Goal: Transaction & Acquisition: Purchase product/service

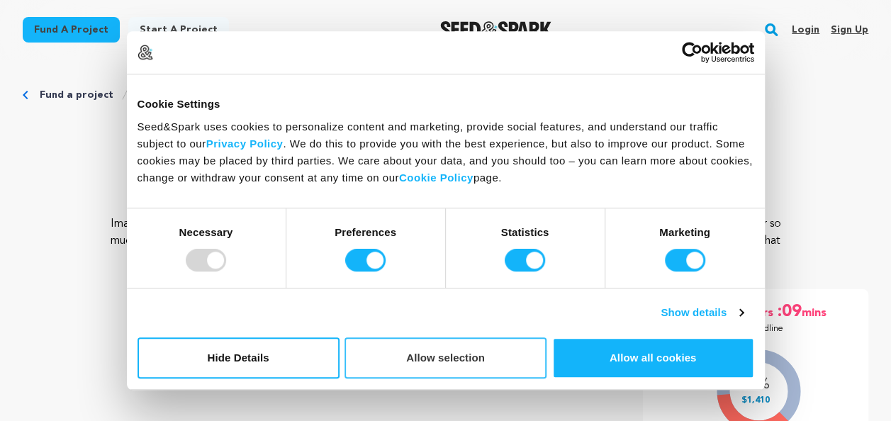
click at [435, 367] on button "Allow selection" at bounding box center [445, 357] width 202 height 41
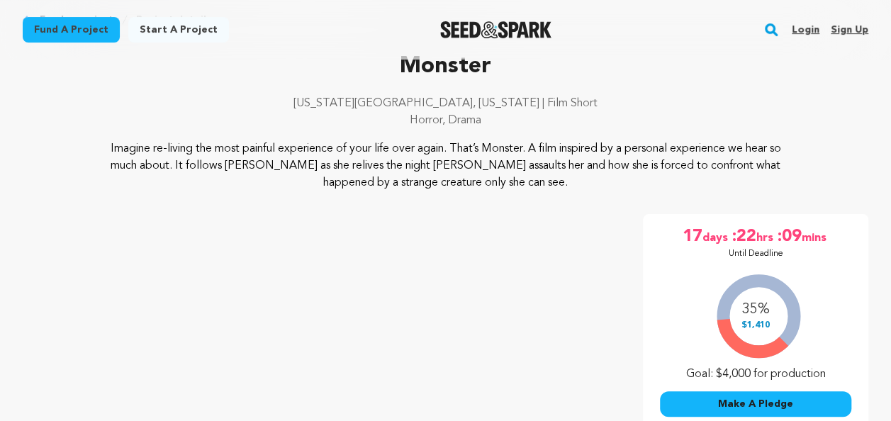
scroll to position [67, 0]
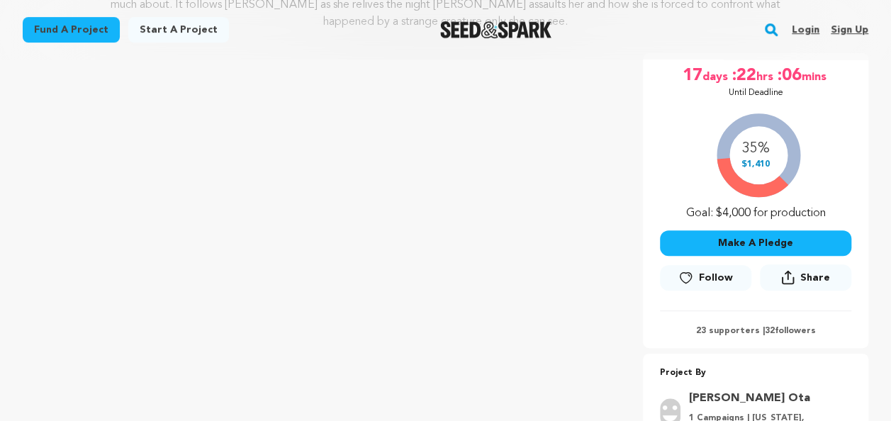
scroll to position [235, 0]
click at [772, 254] on button "Make A Pledge" at bounding box center [755, 244] width 191 height 26
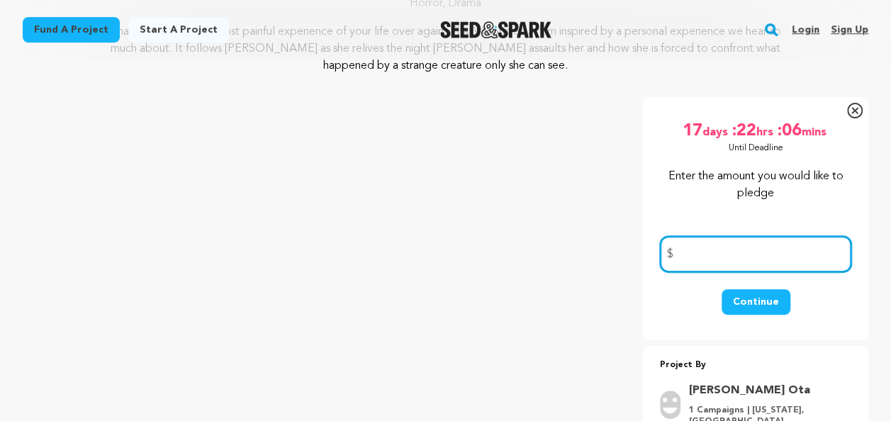
scroll to position [183, 0]
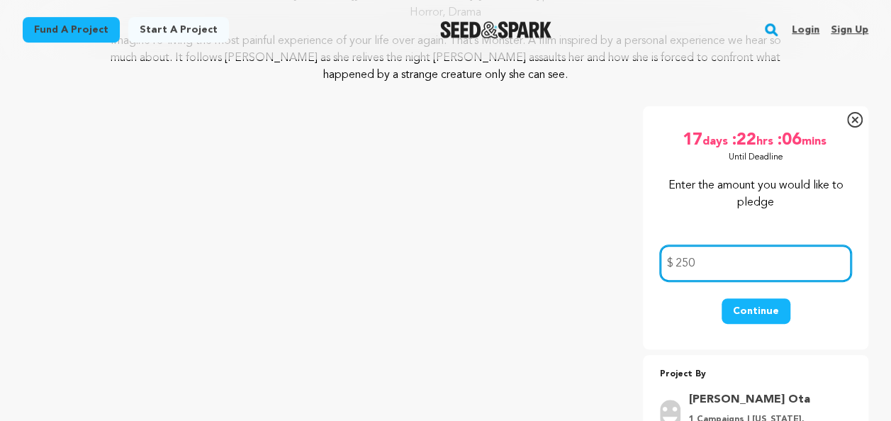
type input "250"
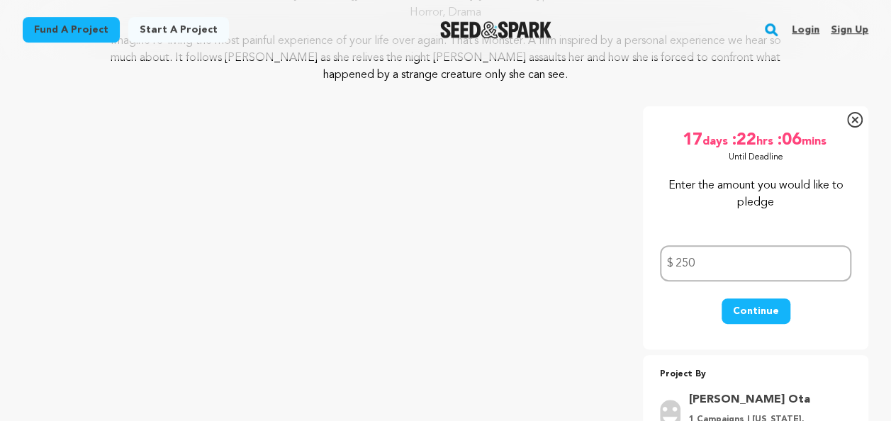
click at [761, 310] on button "Continue" at bounding box center [755, 311] width 69 height 26
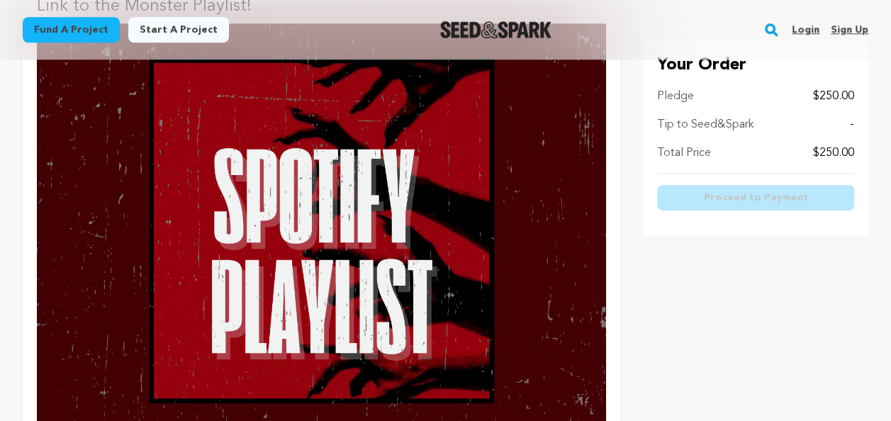
scroll to position [355, 0]
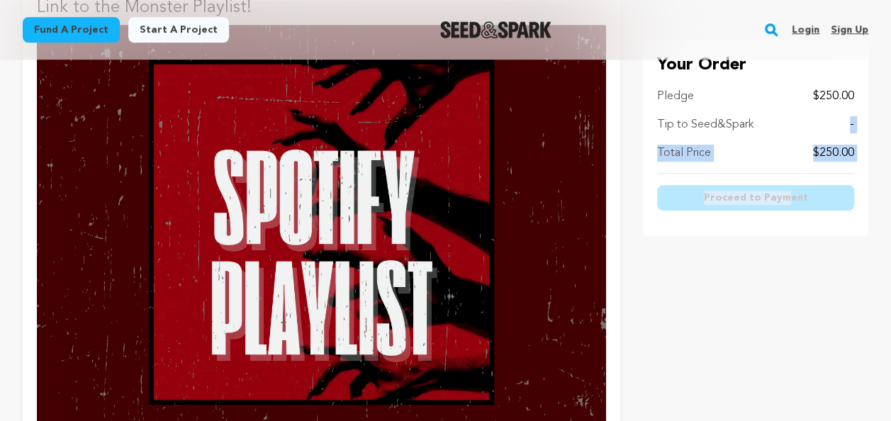
drag, startPoint x: 818, startPoint y: 106, endPoint x: 777, endPoint y: 264, distance: 163.3
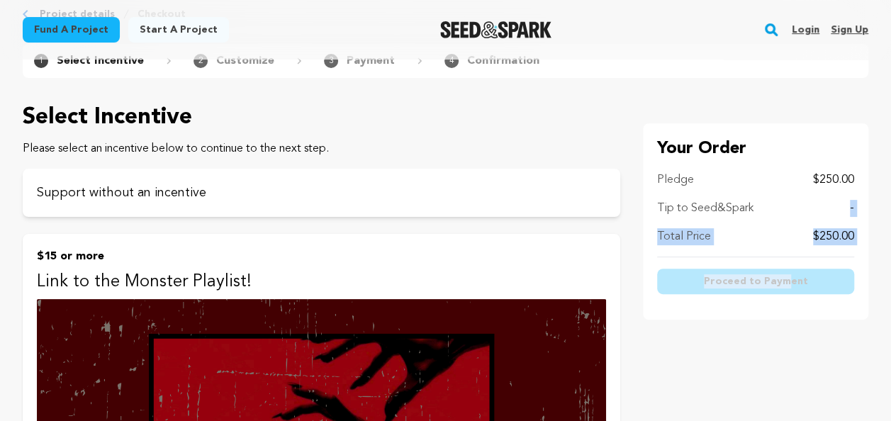
scroll to position [0, 0]
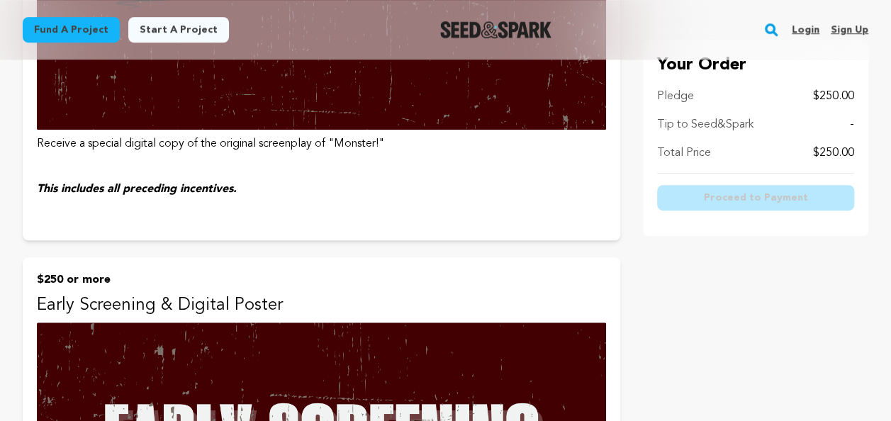
scroll to position [3029, 0]
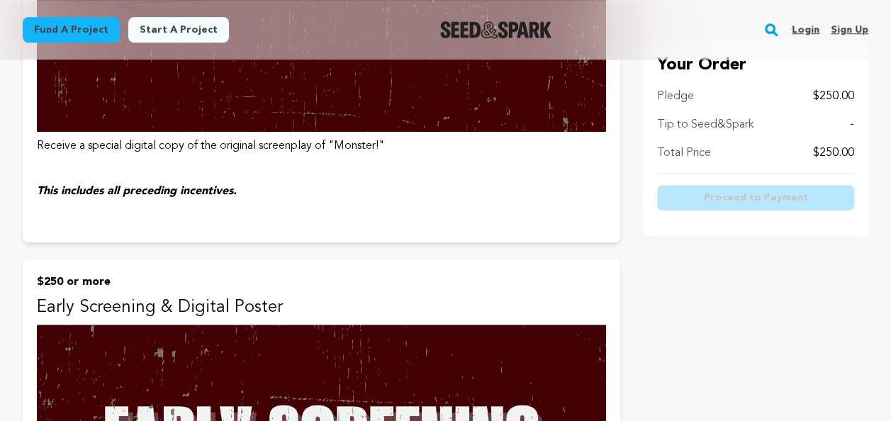
click at [714, 64] on p "Your Order" at bounding box center [755, 65] width 197 height 23
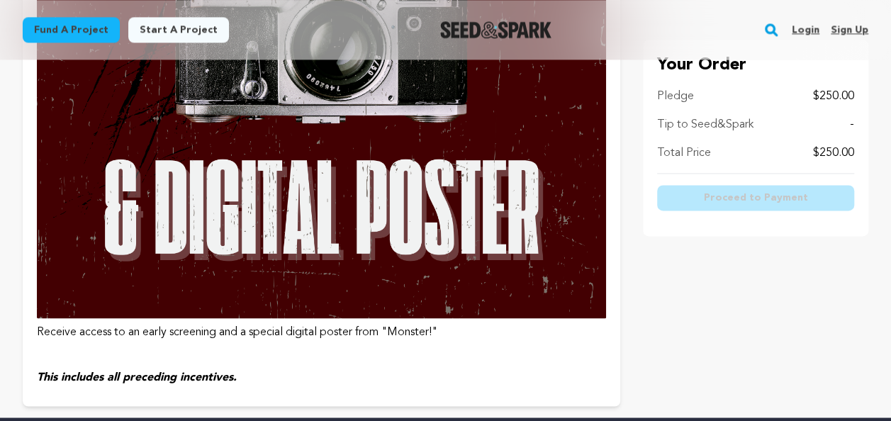
scroll to position [3605, 0]
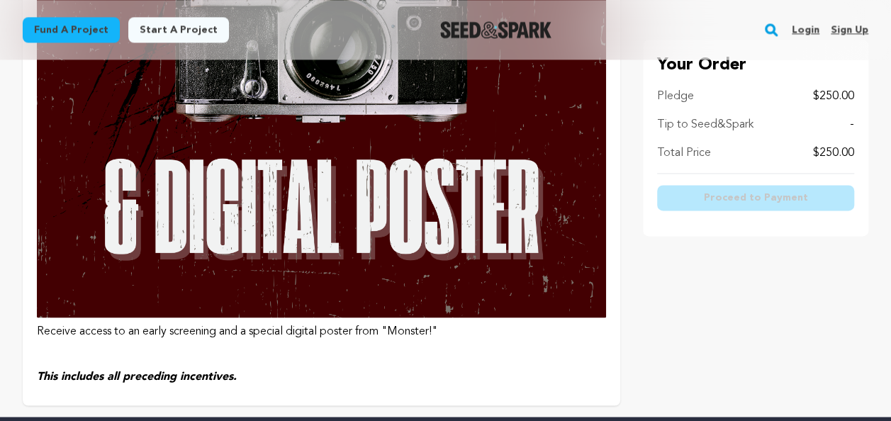
click at [312, 360] on p at bounding box center [321, 354] width 569 height 17
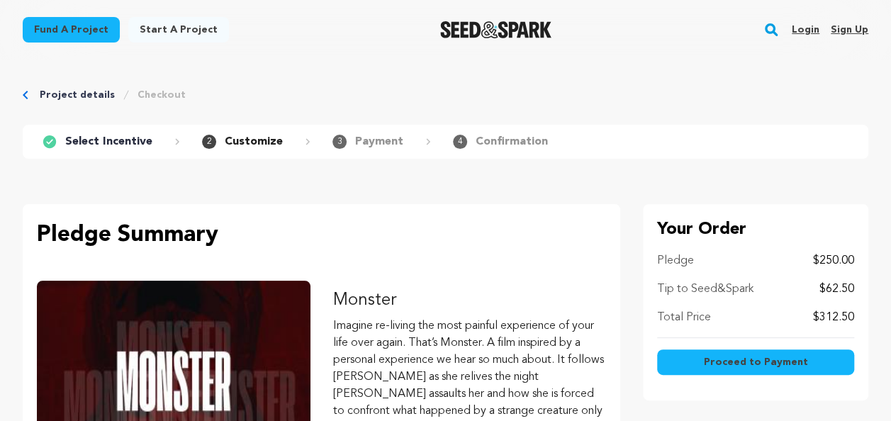
click at [754, 359] on span "Proceed to Payment" at bounding box center [756, 362] width 104 height 14
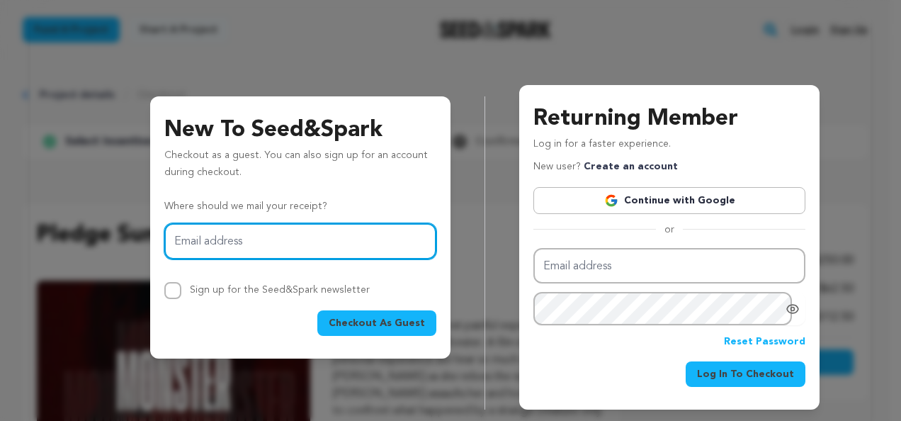
click at [167, 240] on input "Email address" at bounding box center [300, 241] width 272 height 36
type input "[EMAIL_ADDRESS][DOMAIN_NAME]"
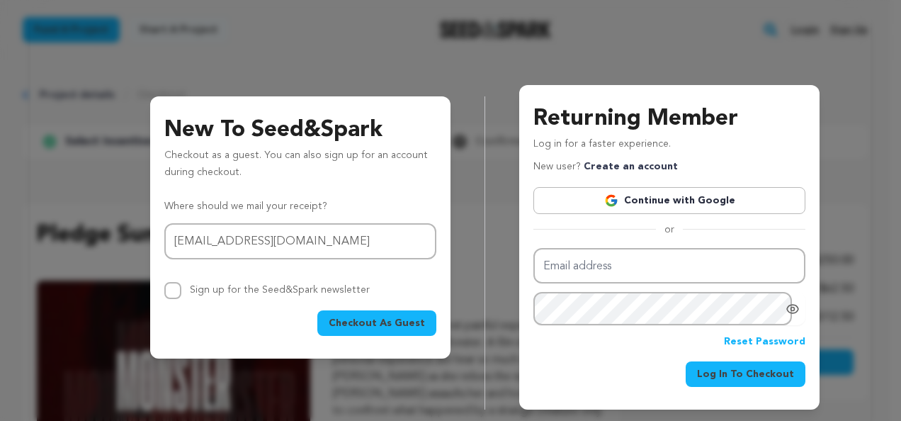
click at [381, 329] on span "Checkout As Guest" at bounding box center [377, 323] width 96 height 14
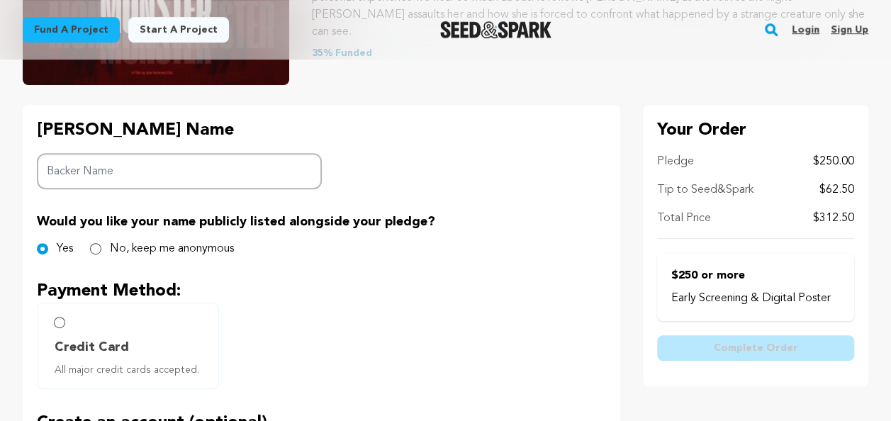
scroll to position [251, 0]
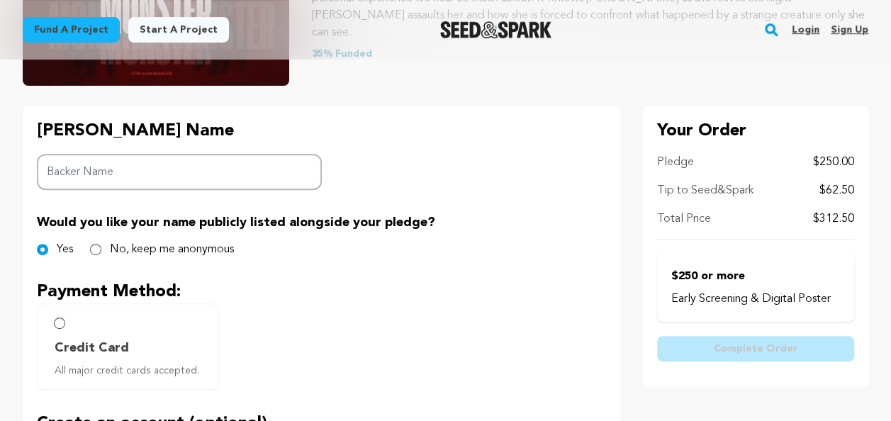
click at [47, 171] on input "Backer Name" at bounding box center [179, 172] width 285 height 36
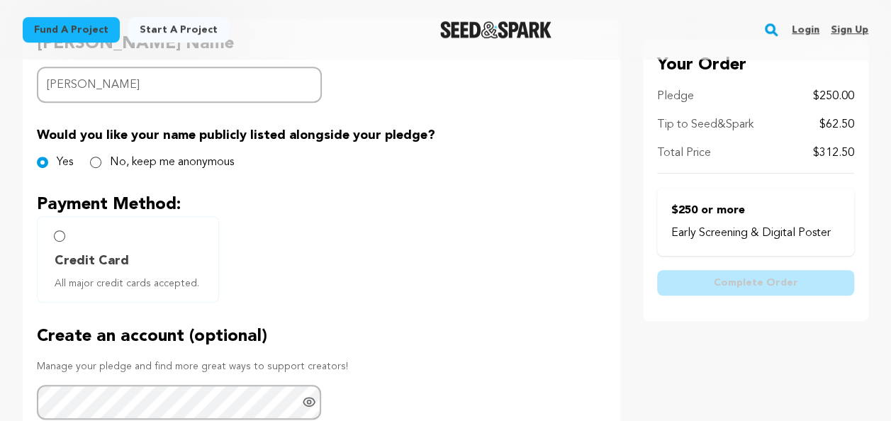
scroll to position [337, 0]
type input "[PERSON_NAME]"
click at [59, 232] on input "Credit Card All major credit cards accepted." at bounding box center [59, 236] width 11 height 11
radio input "false"
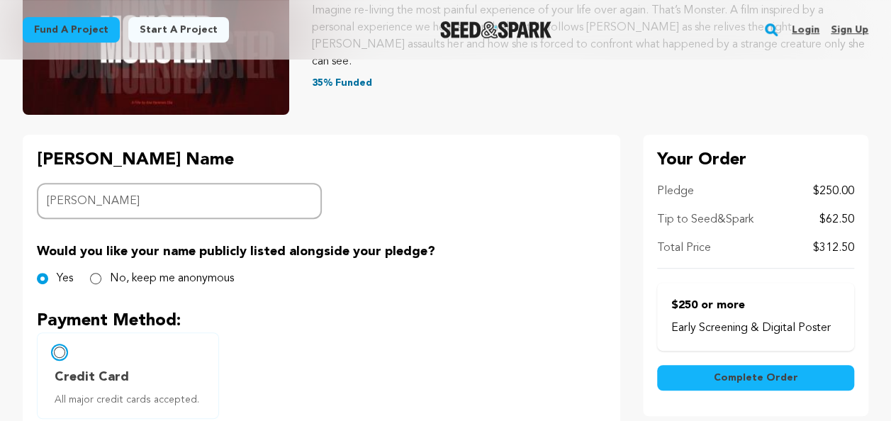
scroll to position [220, 0]
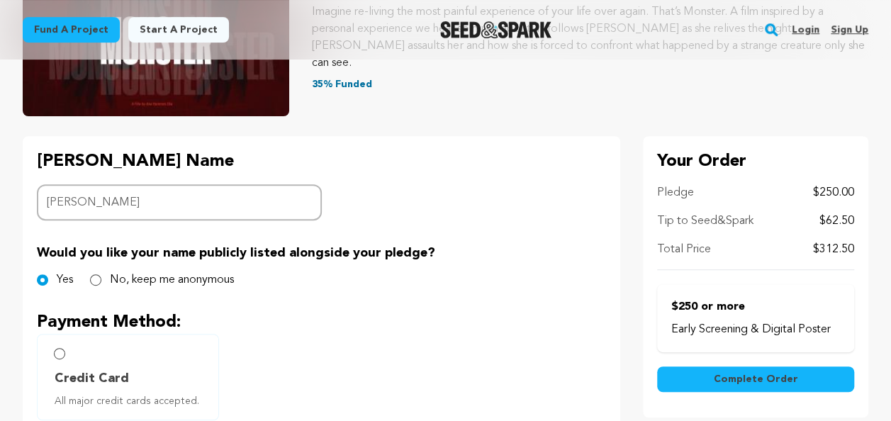
drag, startPoint x: 441, startPoint y: 315, endPoint x: 340, endPoint y: 299, distance: 102.5
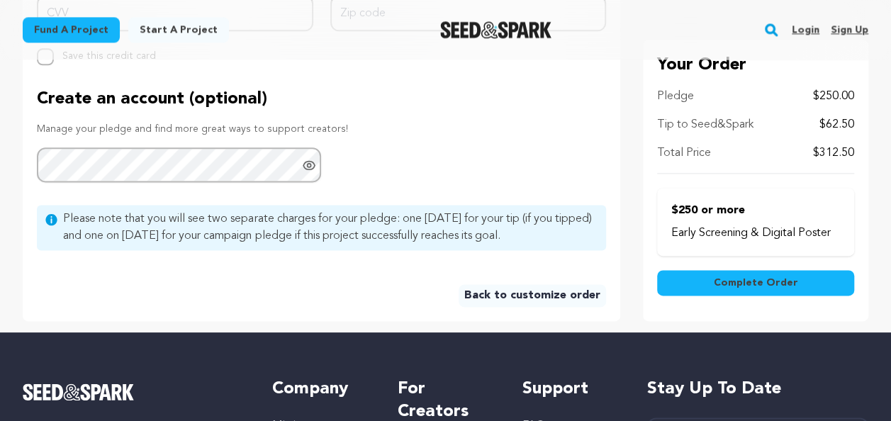
scroll to position [848, 0]
